Goal: Transaction & Acquisition: Purchase product/service

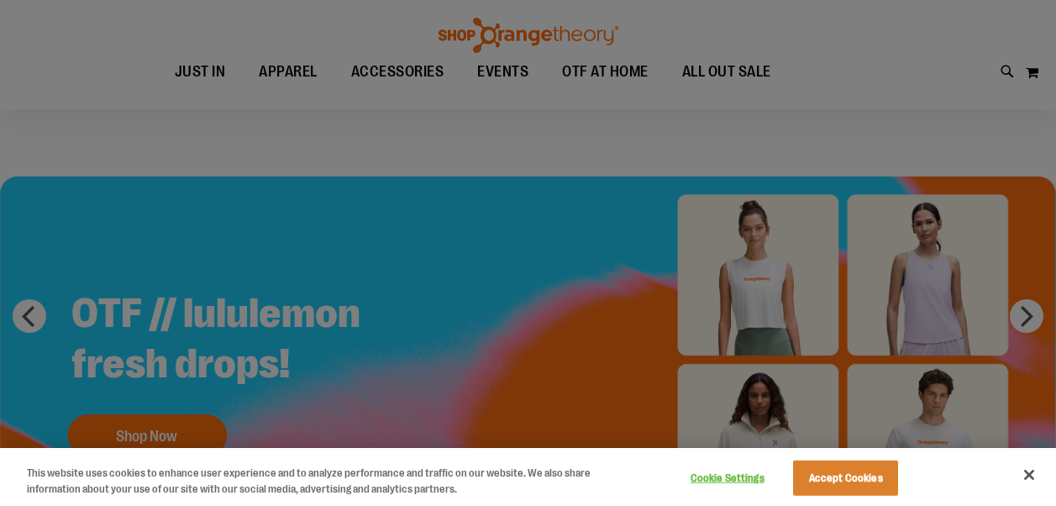
scroll to position [83, 0]
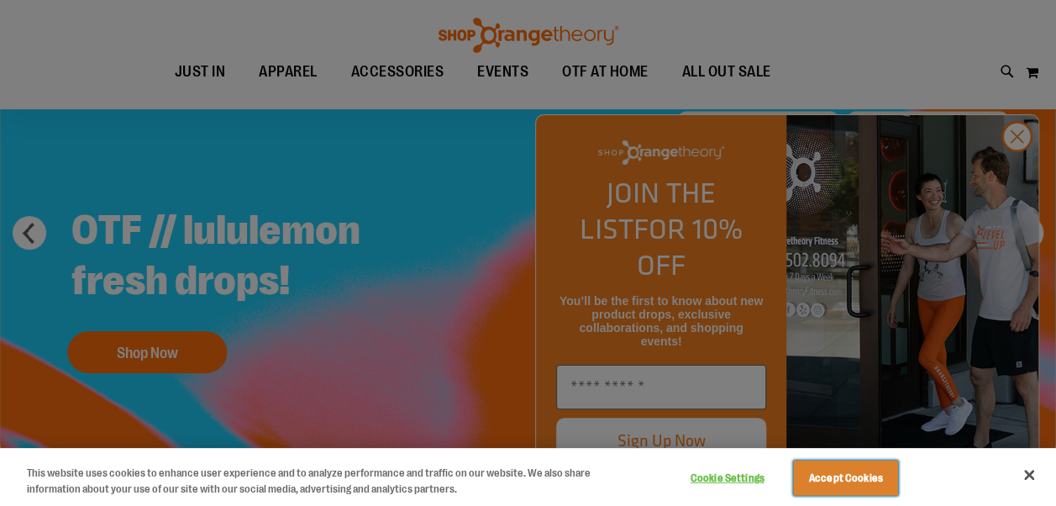
click at [865, 479] on button "Accept Cookies" at bounding box center [845, 477] width 105 height 35
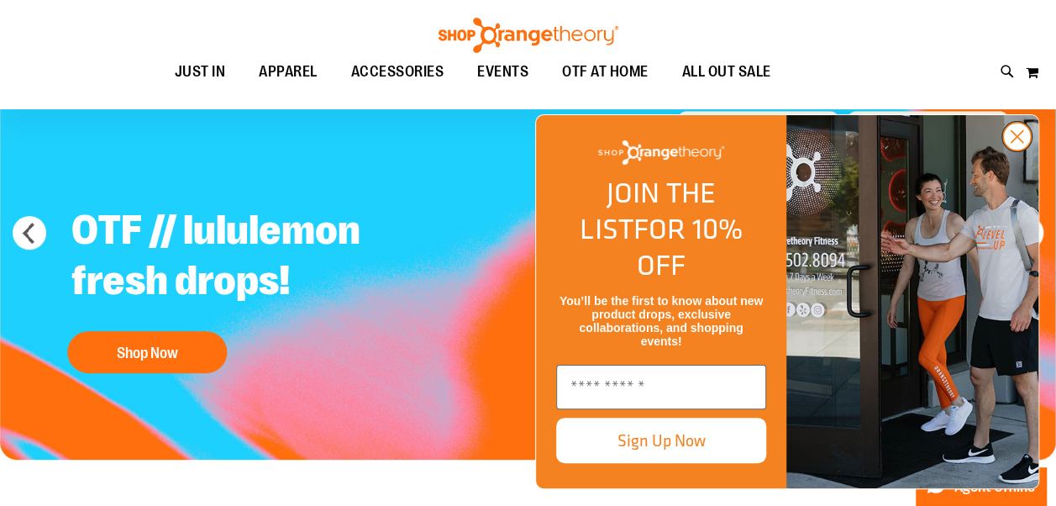
click at [1015, 143] on icon "Close dialog" at bounding box center [1018, 137] width 12 height 12
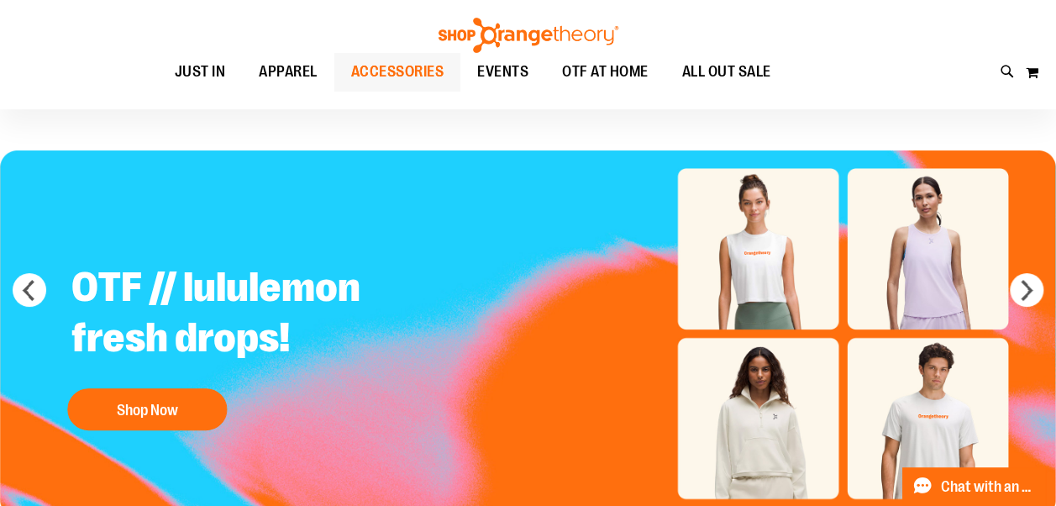
scroll to position [0, 0]
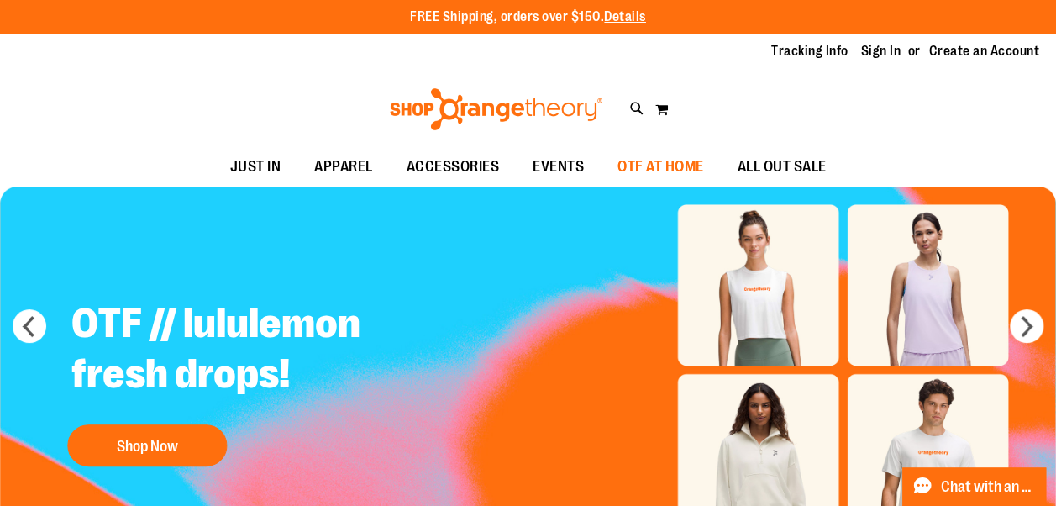
click at [676, 180] on span "OTF AT HOME" at bounding box center [661, 167] width 87 height 38
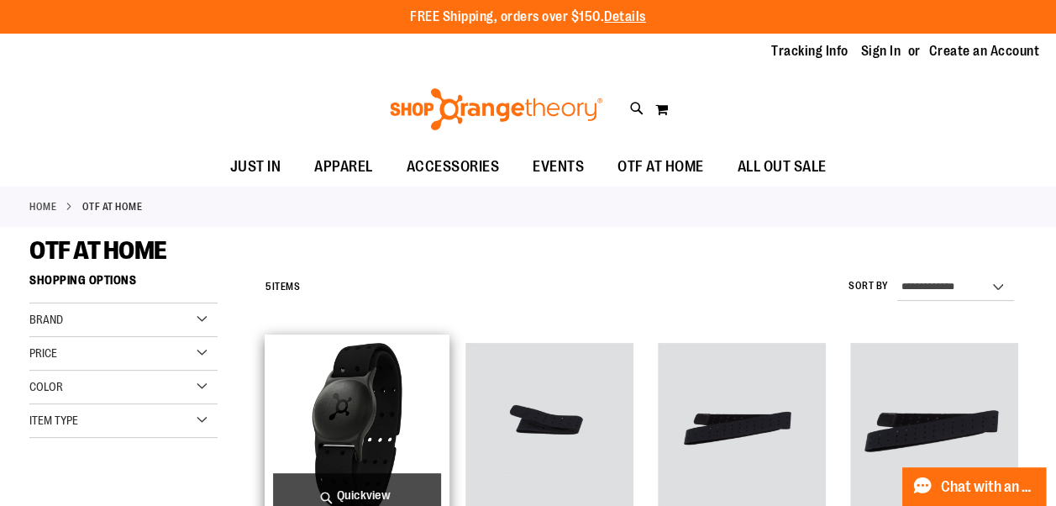
click at [354, 390] on img "product" at bounding box center [357, 427] width 168 height 168
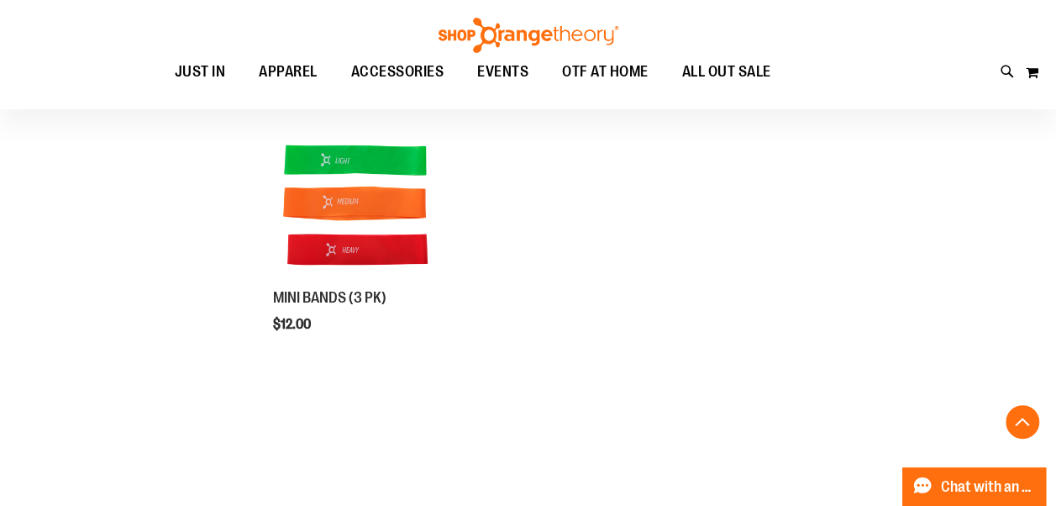
scroll to position [82, 0]
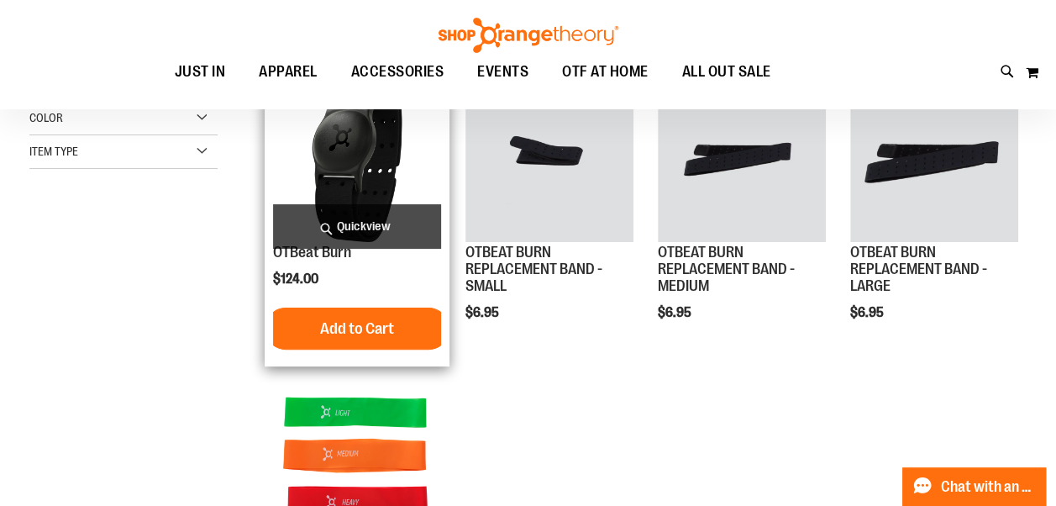
click at [316, 168] on img "product" at bounding box center [357, 158] width 168 height 168
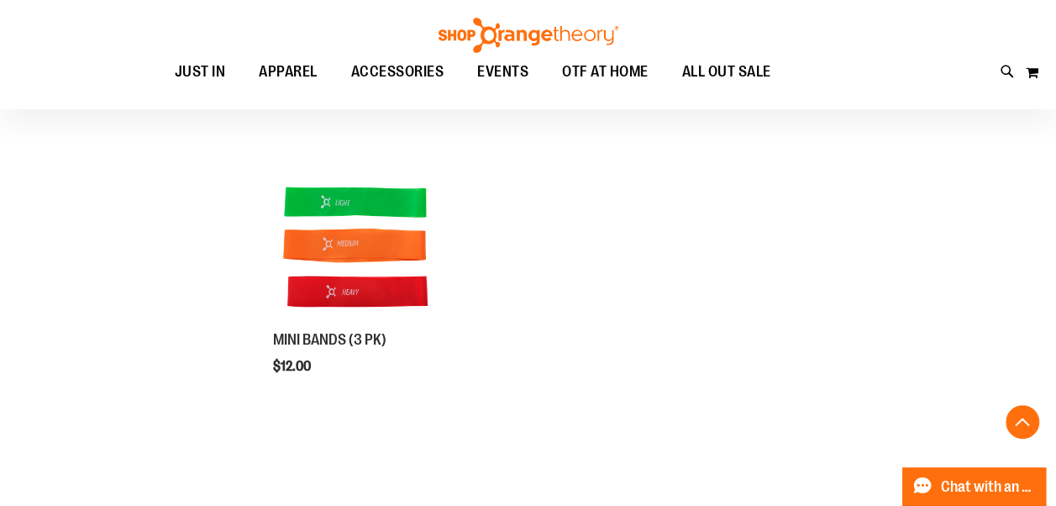
scroll to position [727, 0]
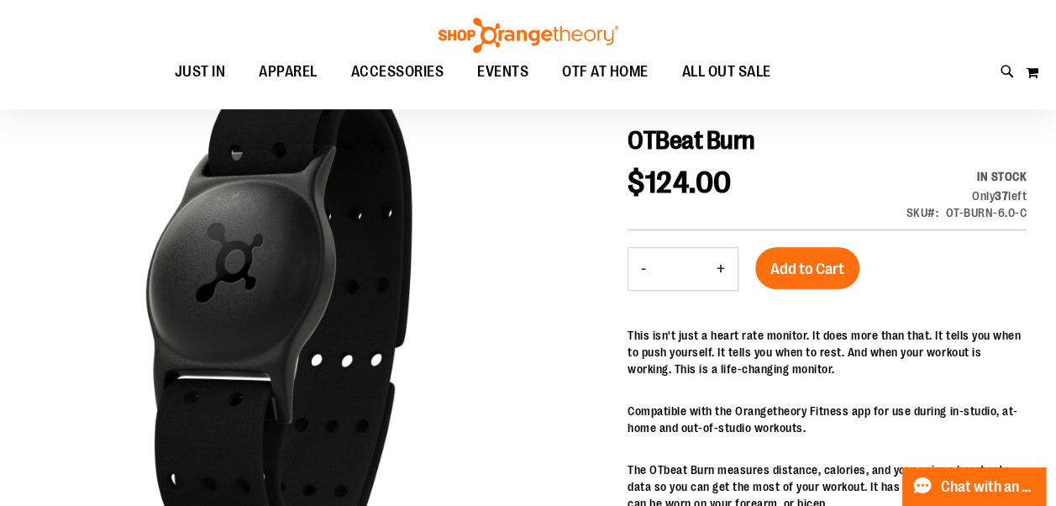
scroll to position [252, 0]
